Goal: Task Accomplishment & Management: Use online tool/utility

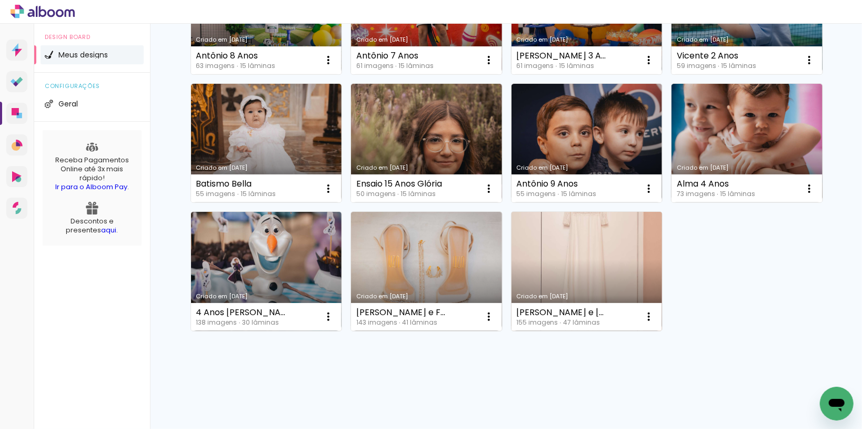
click at [549, 281] on link "Criado em [DATE]" at bounding box center [587, 271] width 151 height 119
